Goal: Find specific page/section: Find specific page/section

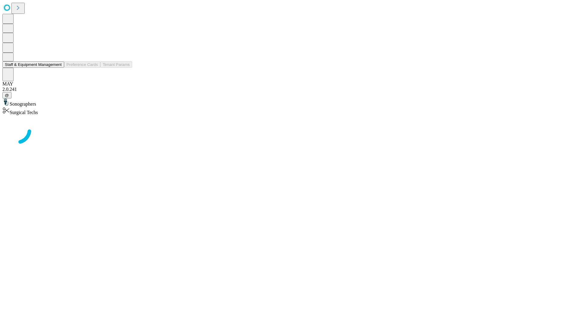
click at [58, 68] on button "Staff & Equipment Management" at bounding box center [33, 64] width 62 height 6
